Goal: Information Seeking & Learning: Learn about a topic

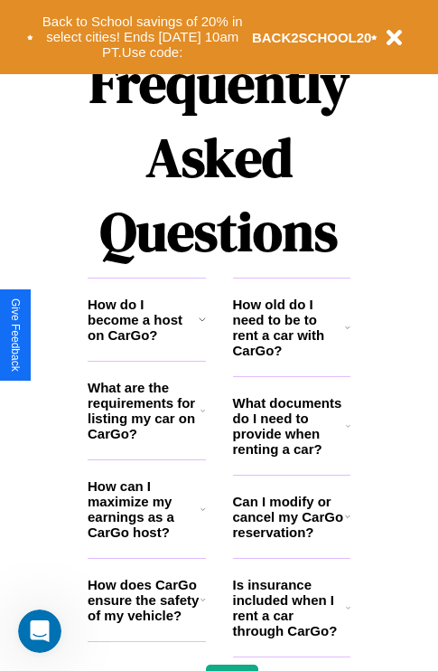
scroll to position [2190, 0]
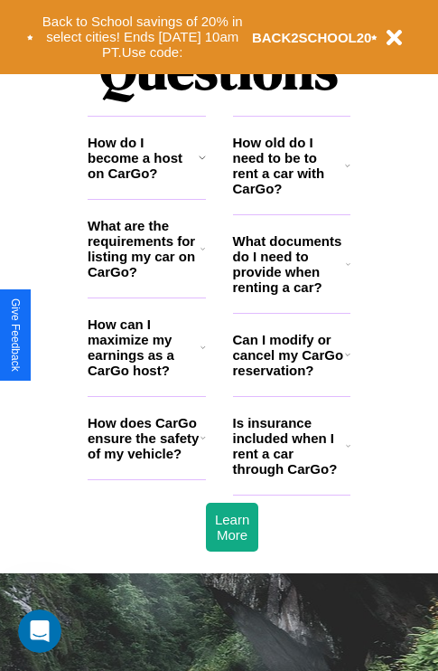
click at [146, 376] on h3 "How can I maximize my earnings as a CarGo host?" at bounding box center [144, 346] width 113 height 61
click at [348, 271] on icon at bounding box center [348, 264] width 5 height 14
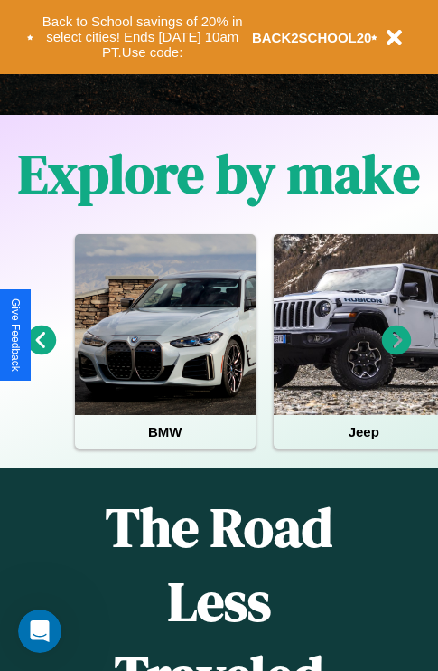
scroll to position [278, 0]
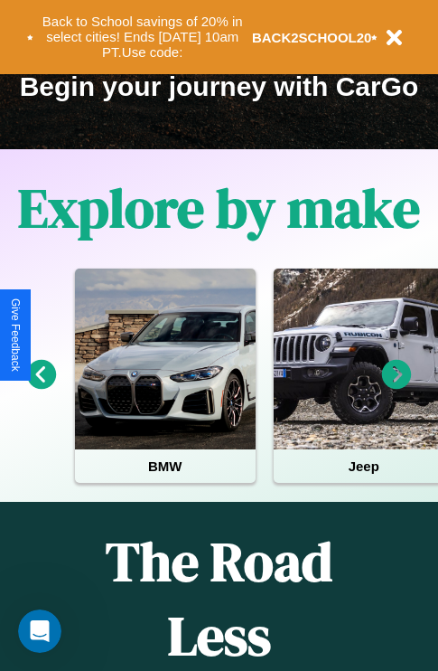
click at [397, 387] on icon at bounding box center [397, 375] width 30 height 30
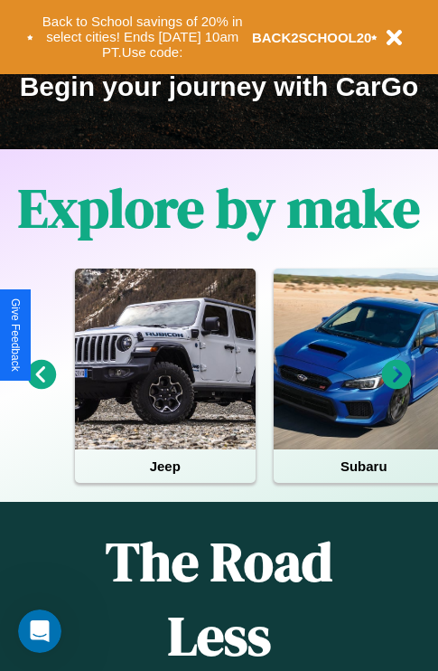
click at [397, 387] on icon at bounding box center [397, 375] width 30 height 30
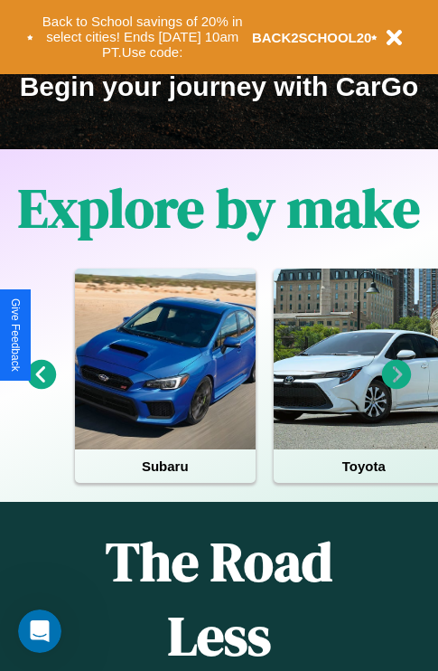
click at [397, 387] on icon at bounding box center [397, 375] width 30 height 30
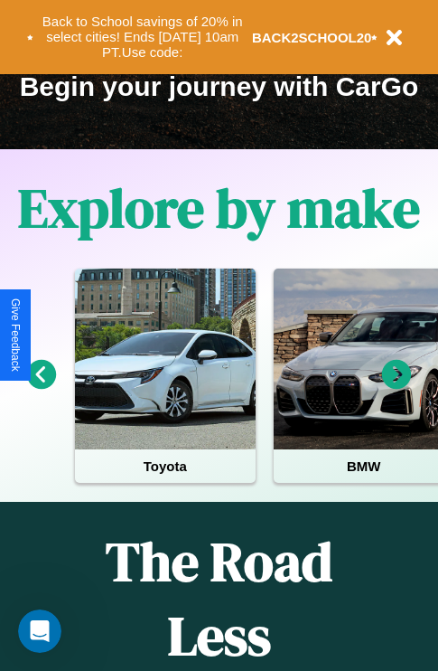
click at [41, 387] on icon at bounding box center [42, 375] width 30 height 30
